Goal: Entertainment & Leisure: Consume media (video, audio)

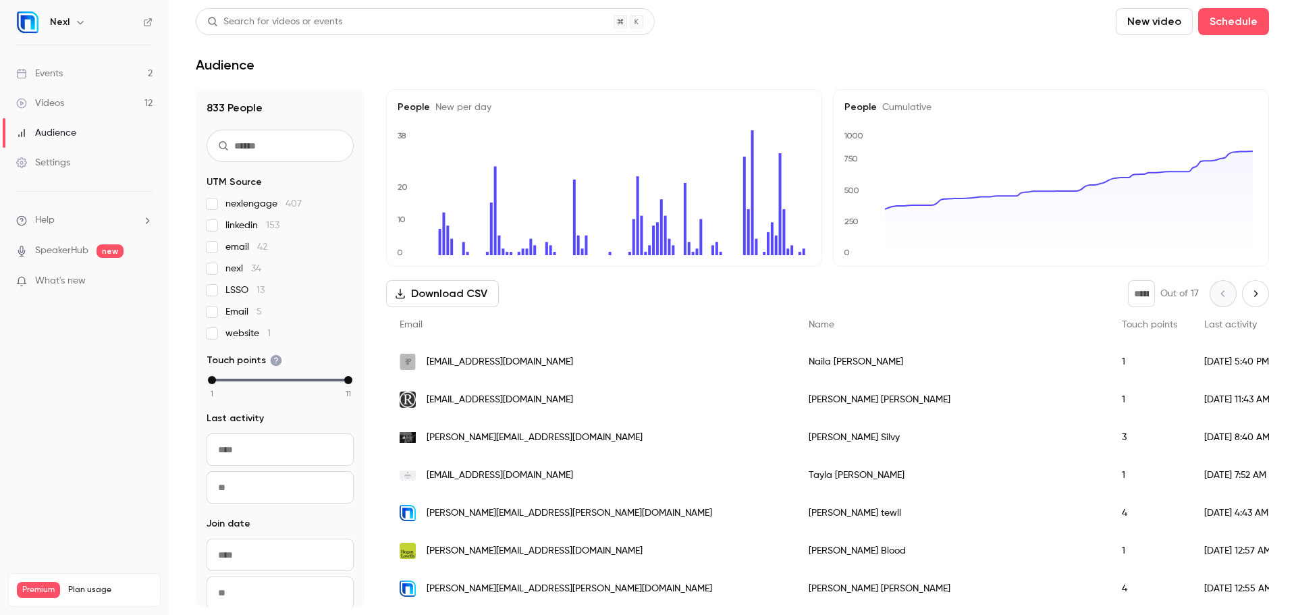
click at [31, 399] on nav "Nexl Events 2 Videos 12 Audience Settings Help SpeakerHub new What's new Premiu…" at bounding box center [84, 307] width 169 height 615
click at [55, 108] on div "Videos" at bounding box center [40, 104] width 48 height 14
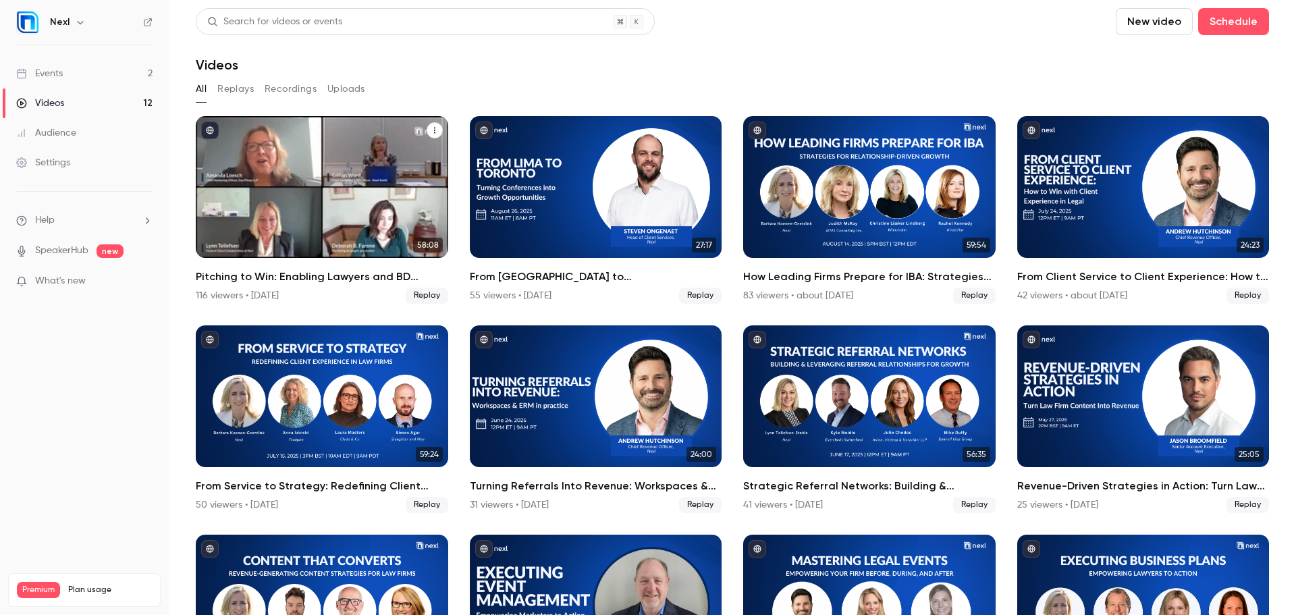
click at [282, 207] on div "Pitching to Win: Enabling Lawyers and BD Teams for Growth" at bounding box center [322, 187] width 253 height 142
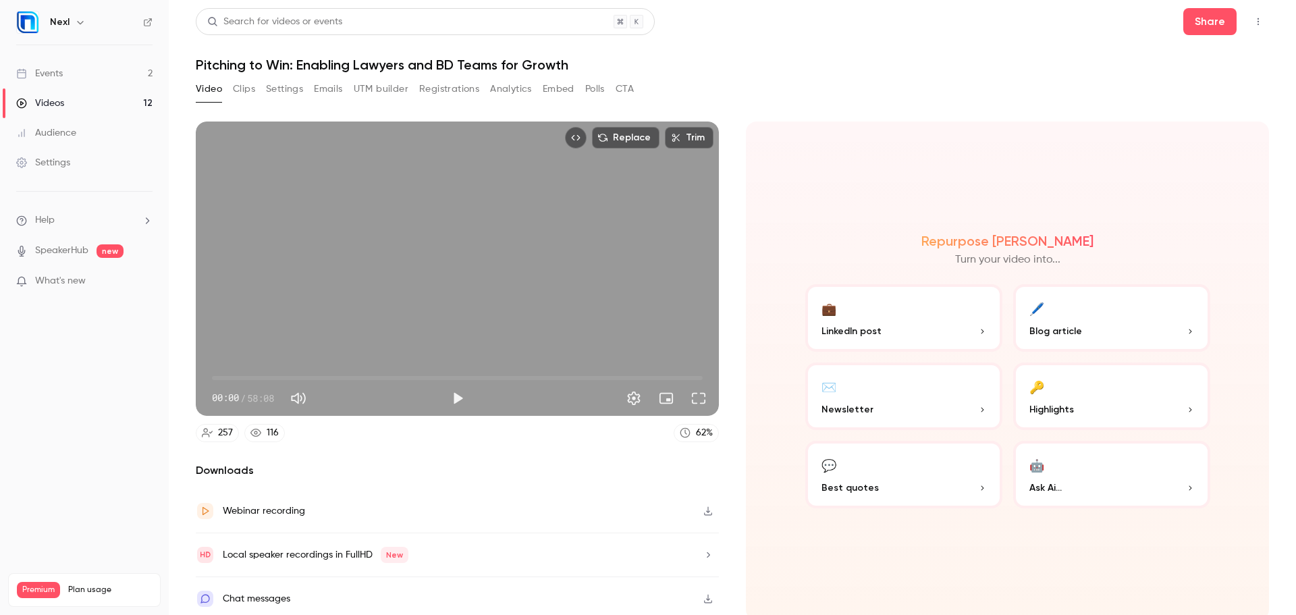
scroll to position [3, 0]
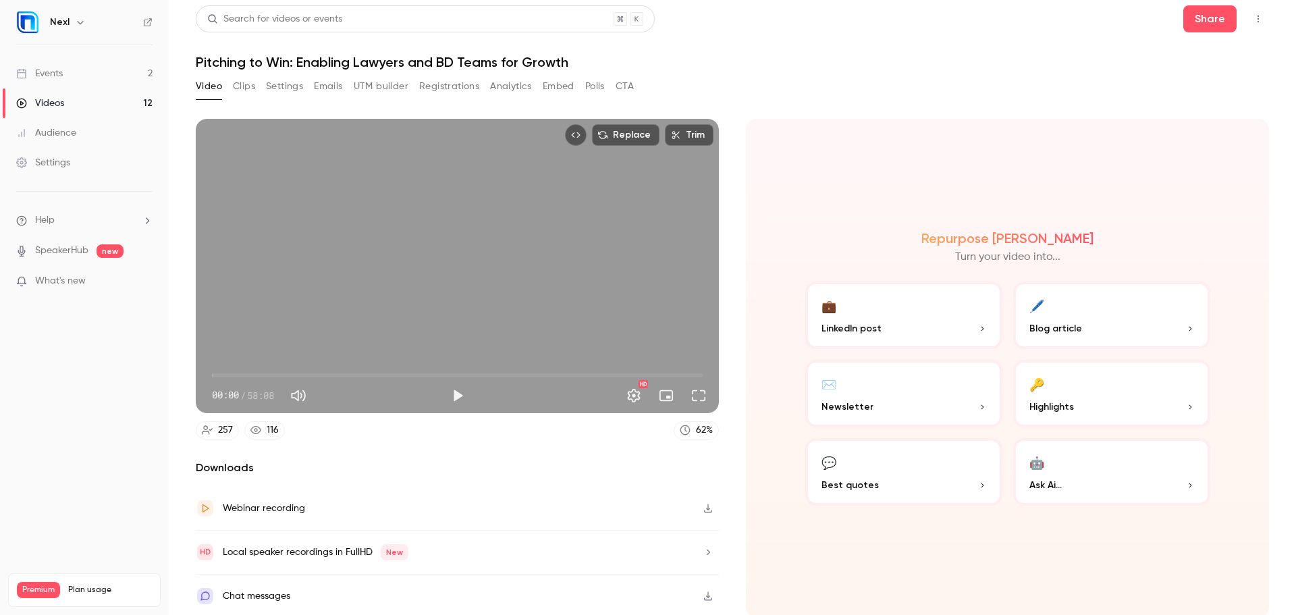
click at [704, 509] on icon "button" at bounding box center [708, 508] width 8 height 9
